Goal: Transaction & Acquisition: Subscribe to service/newsletter

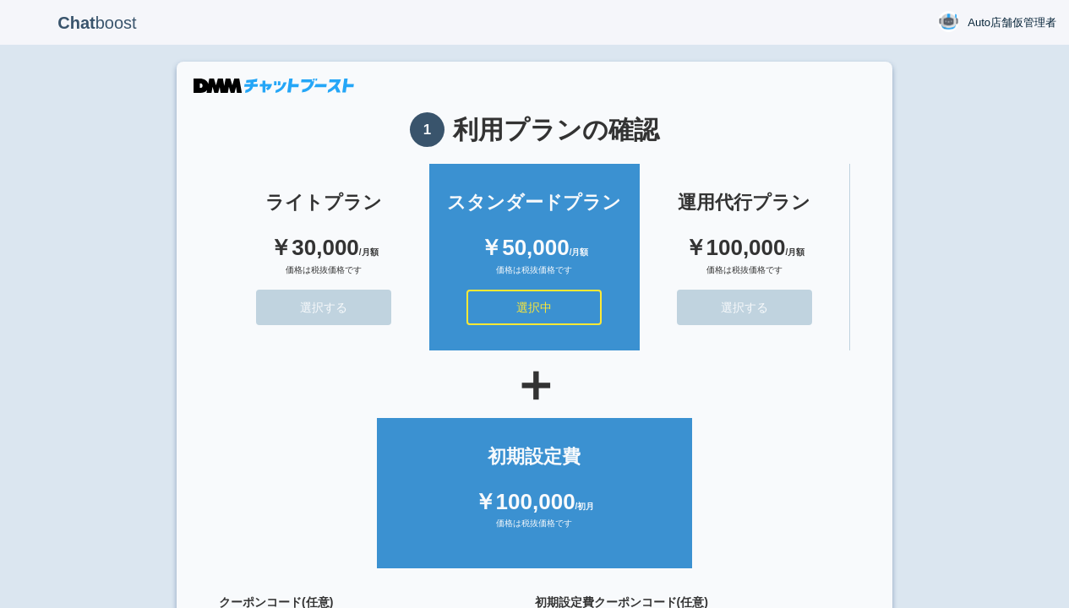
scroll to position [151, 0]
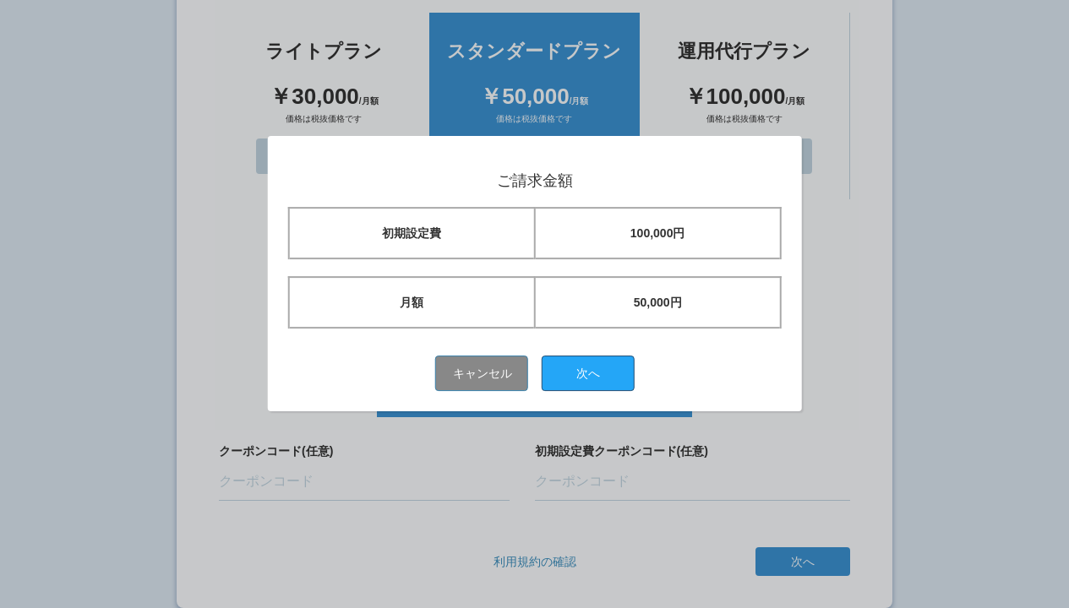
click at [594, 373] on button "次へ" at bounding box center [588, 373] width 93 height 35
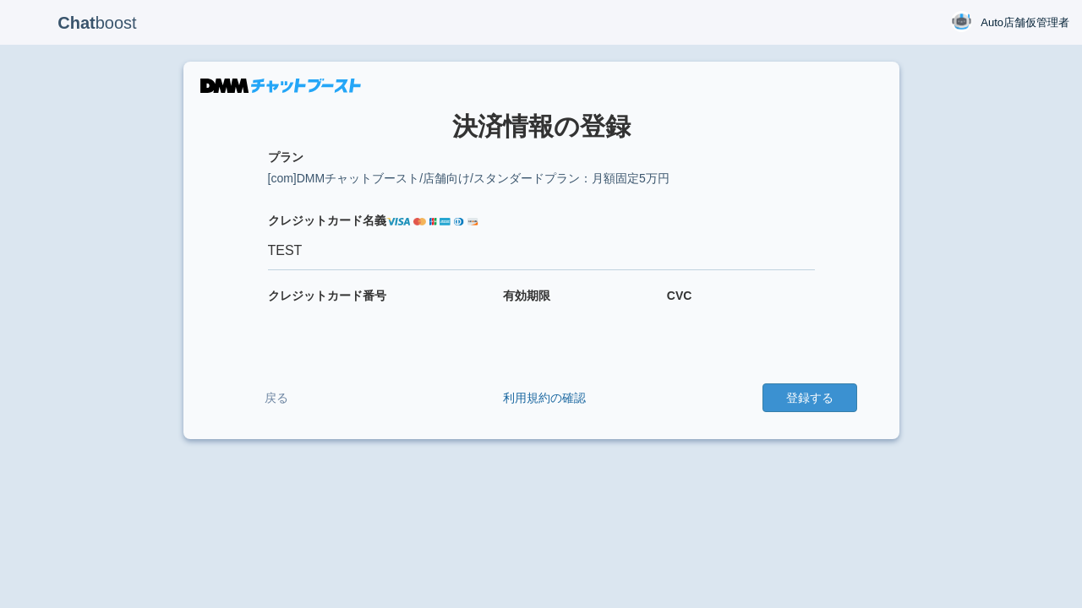
type input "TEST"
click at [809, 398] on button "登録する" at bounding box center [809, 398] width 95 height 29
